Goal: Find specific page/section: Find specific page/section

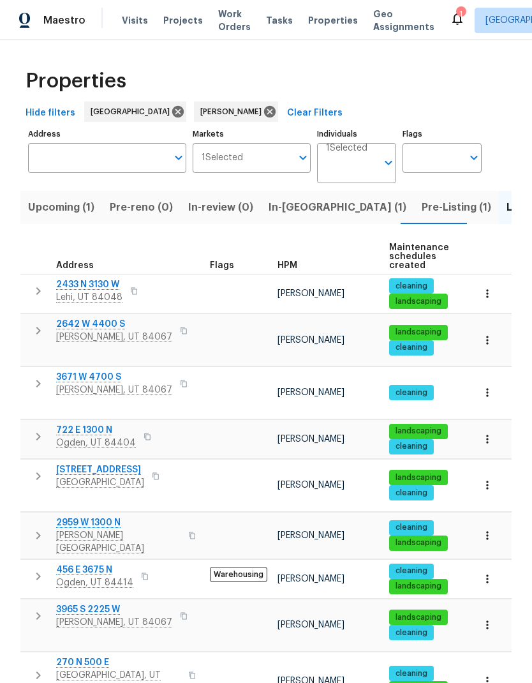
click at [89, 436] on span "Ogden, UT 84404" at bounding box center [96, 442] width 80 height 13
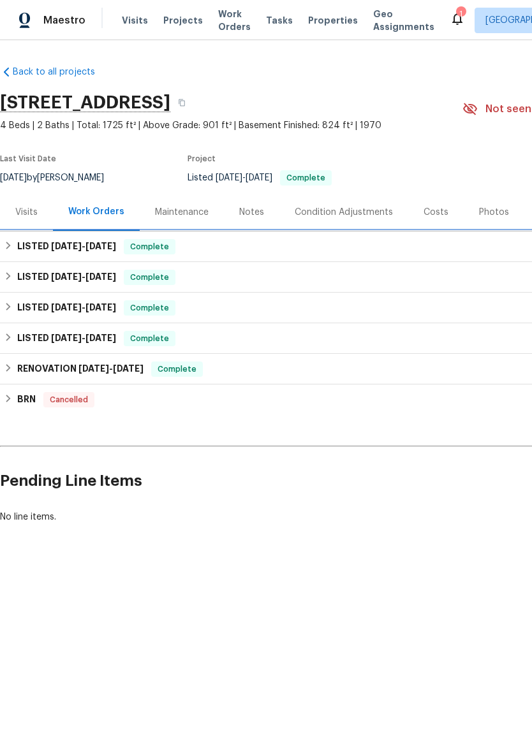
click at [22, 248] on h6 "LISTED [DATE] - [DATE]" at bounding box center [66, 246] width 99 height 15
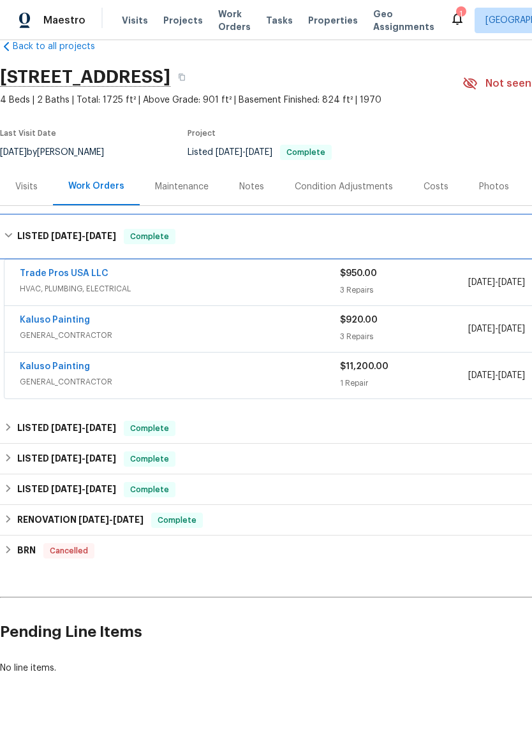
scroll to position [25, 0]
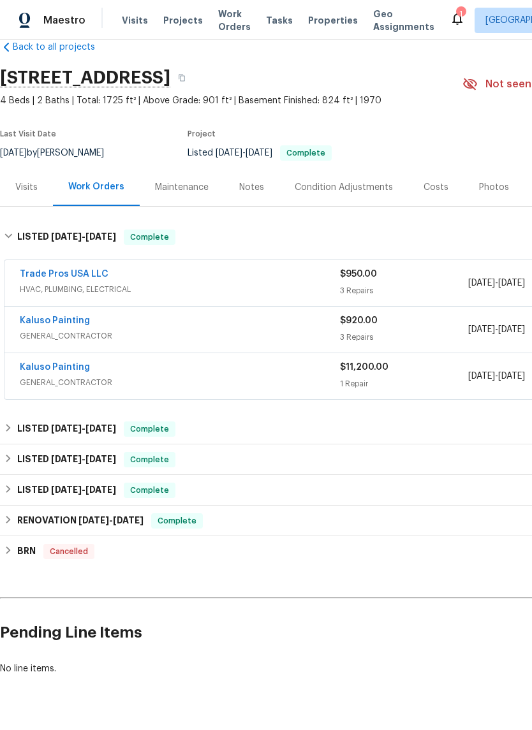
click at [84, 324] on link "Kaluso Painting" at bounding box center [55, 320] width 70 height 9
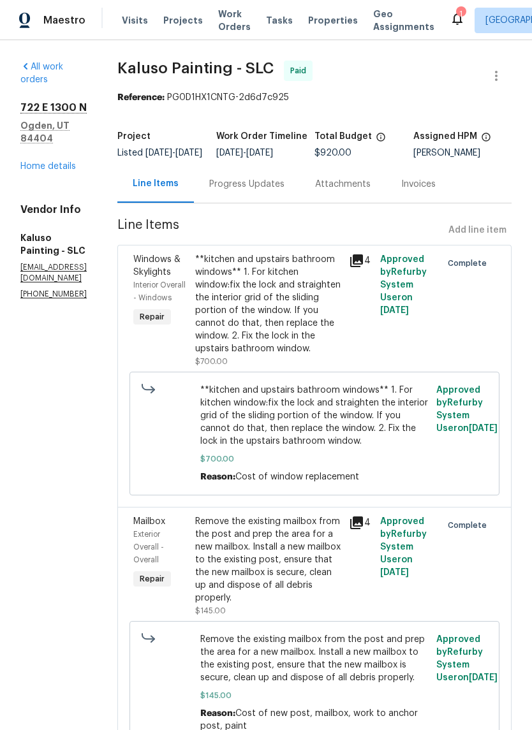
click at [56, 162] on link "Home details" at bounding box center [48, 166] width 56 height 9
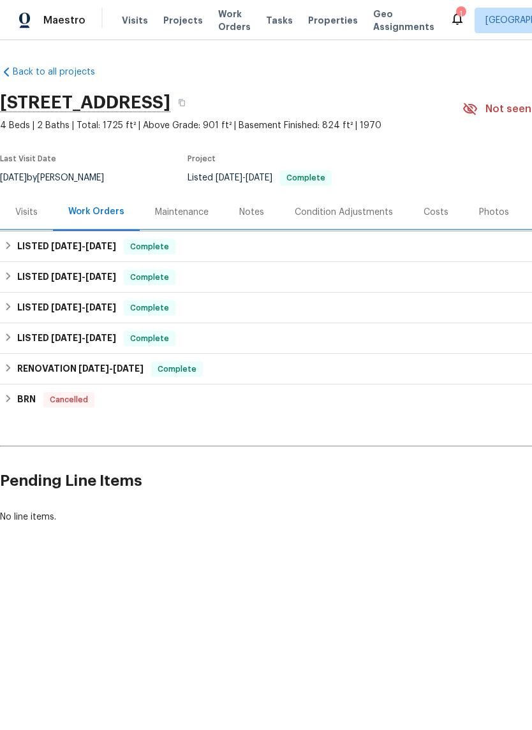
click at [51, 247] on span "[DATE]" at bounding box center [66, 246] width 31 height 9
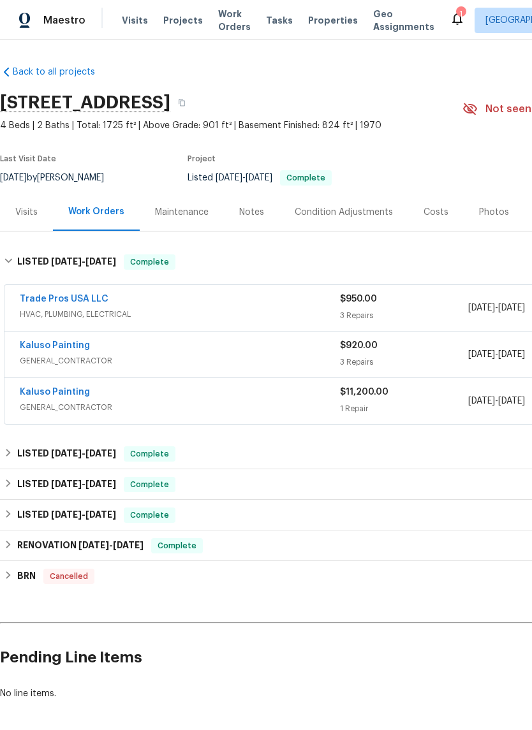
click at [142, 307] on div "Trade Pros USA LLC" at bounding box center [180, 300] width 320 height 15
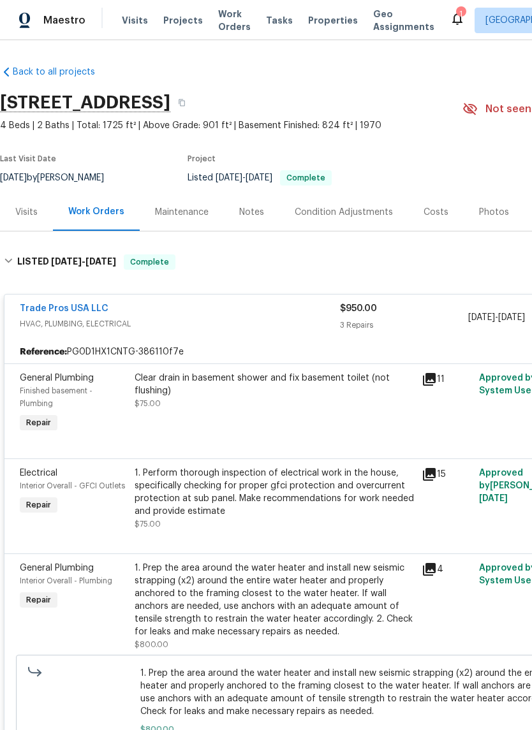
scroll to position [-1, 0]
